Goal: Communication & Community: Answer question/provide support

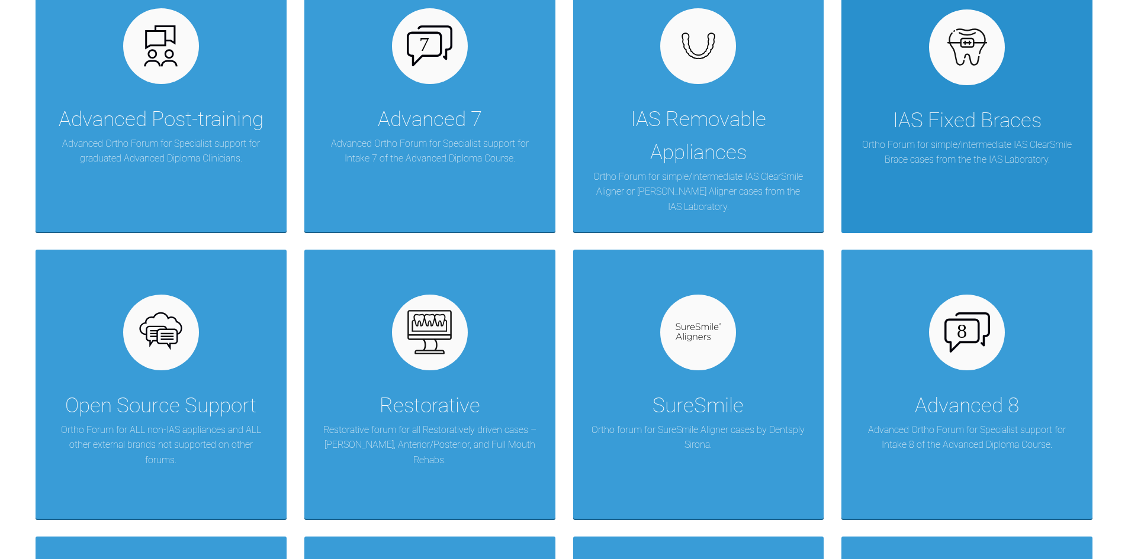
click at [977, 104] on div "IAS Fixed Braces" at bounding box center [967, 120] width 149 height 33
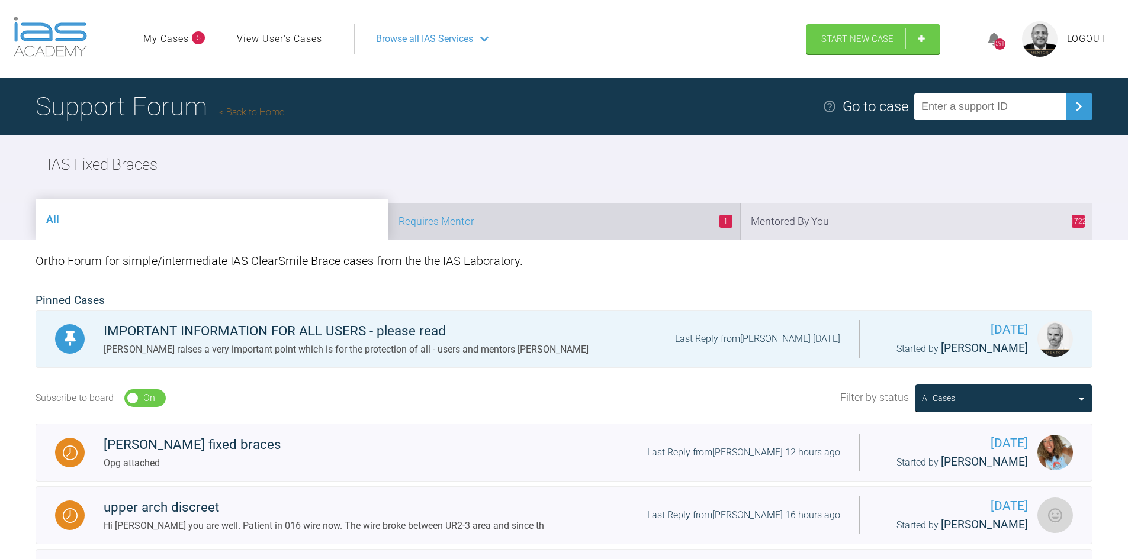
click at [565, 231] on li "1 Requires Mentor" at bounding box center [564, 222] width 352 height 36
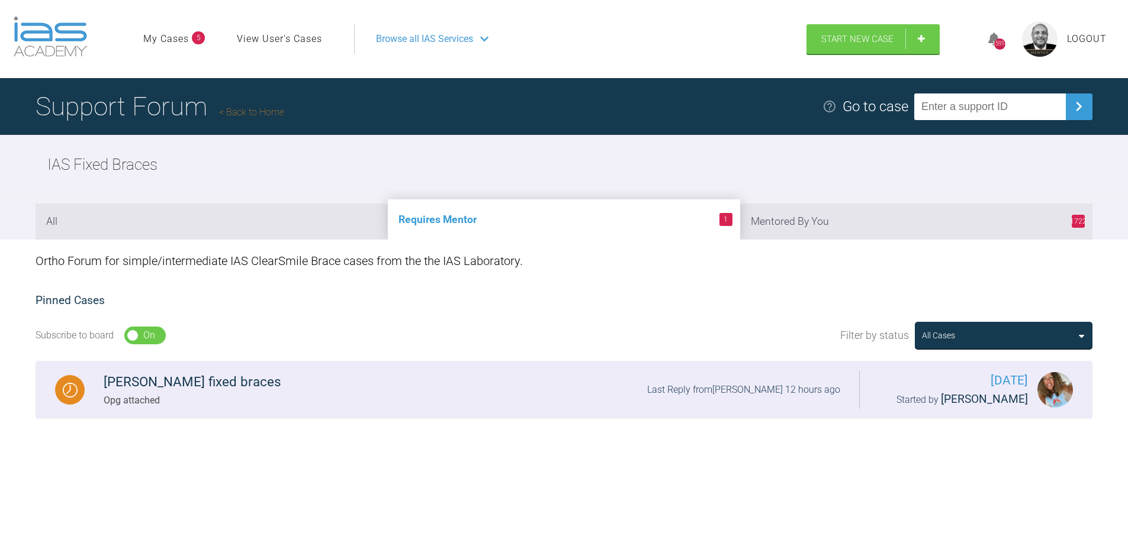
click at [156, 387] on div "[PERSON_NAME] fixed braces" at bounding box center [193, 382] width 178 height 21
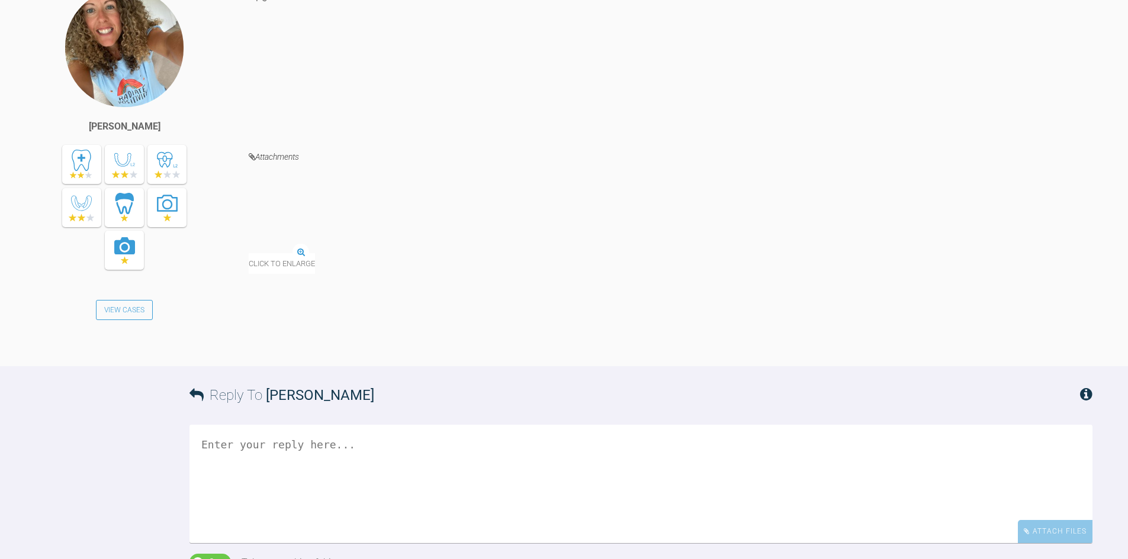
scroll to position [1418, 0]
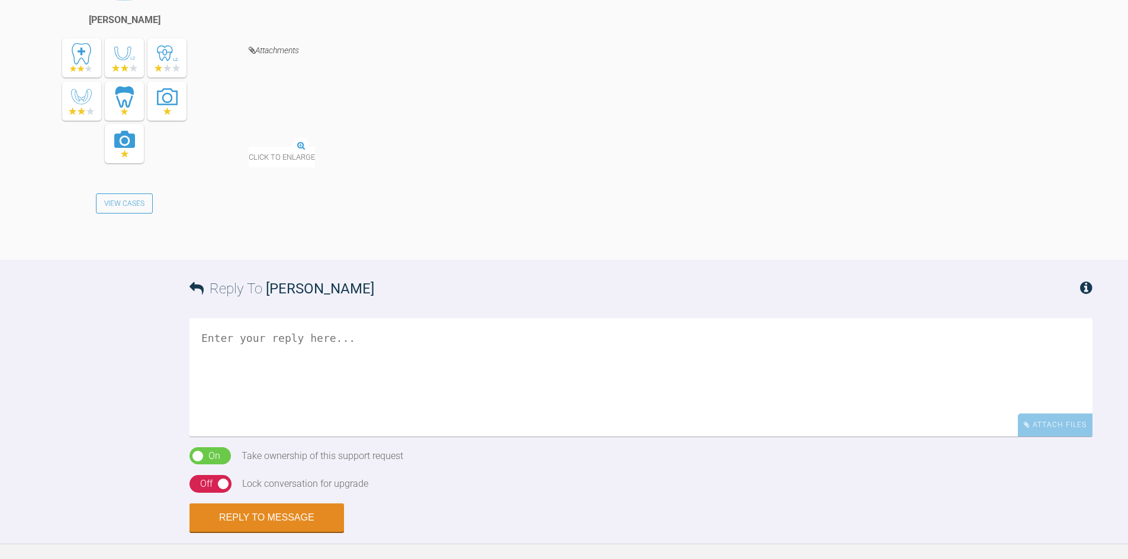
click at [250, 431] on textarea at bounding box center [640, 377] width 903 height 118
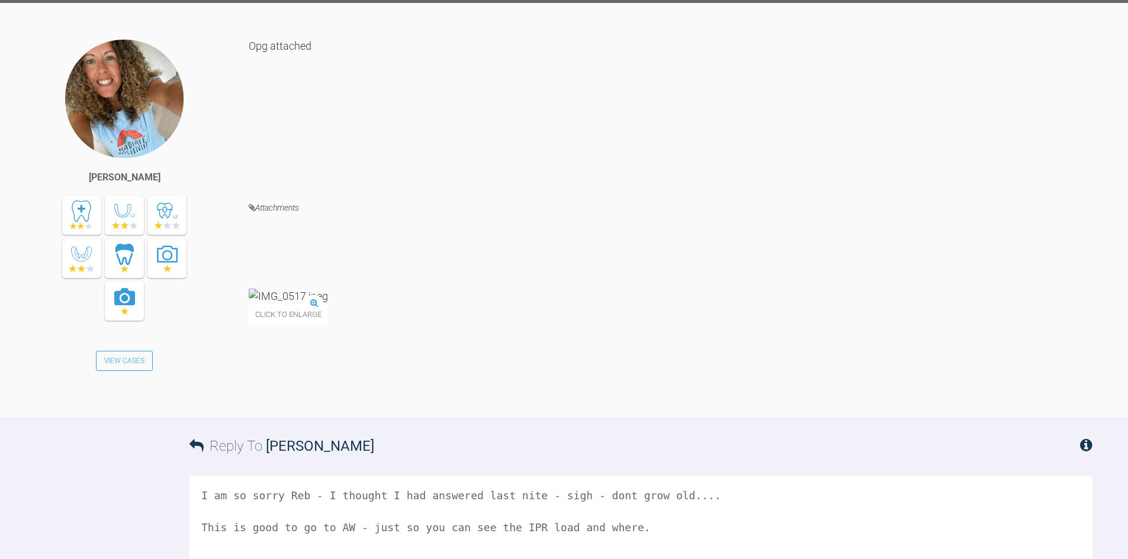
scroll to position [1477, 0]
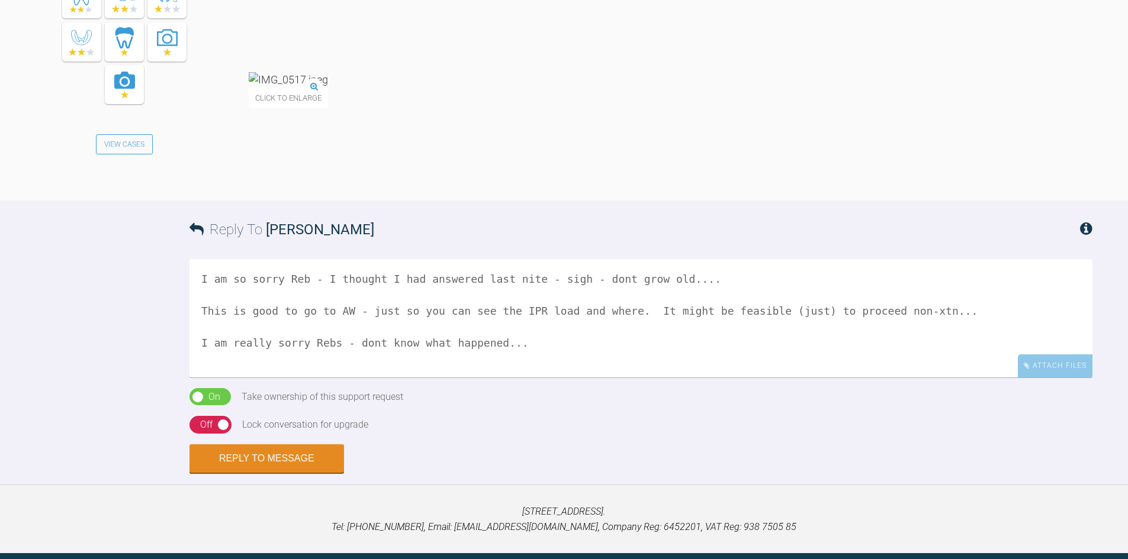
type textarea "I am so sorry Reb - I thought I had answered last nite - sigh - dont grow old..…"
click at [211, 433] on div "Off" at bounding box center [206, 424] width 12 height 15
click at [215, 474] on button "Reply to Message" at bounding box center [266, 460] width 154 height 28
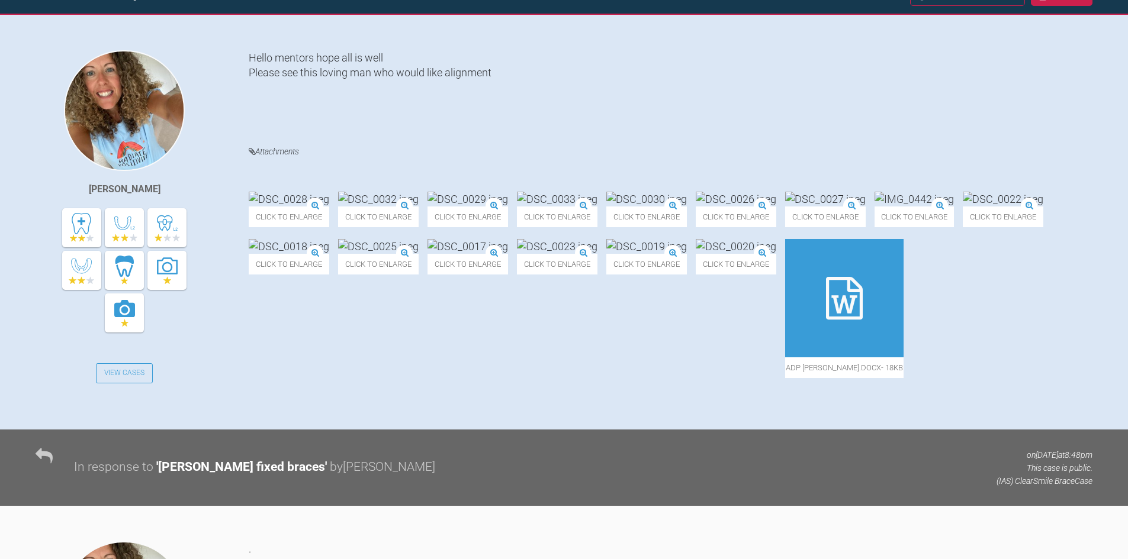
scroll to position [0, 0]
